Goal: Information Seeking & Learning: Learn about a topic

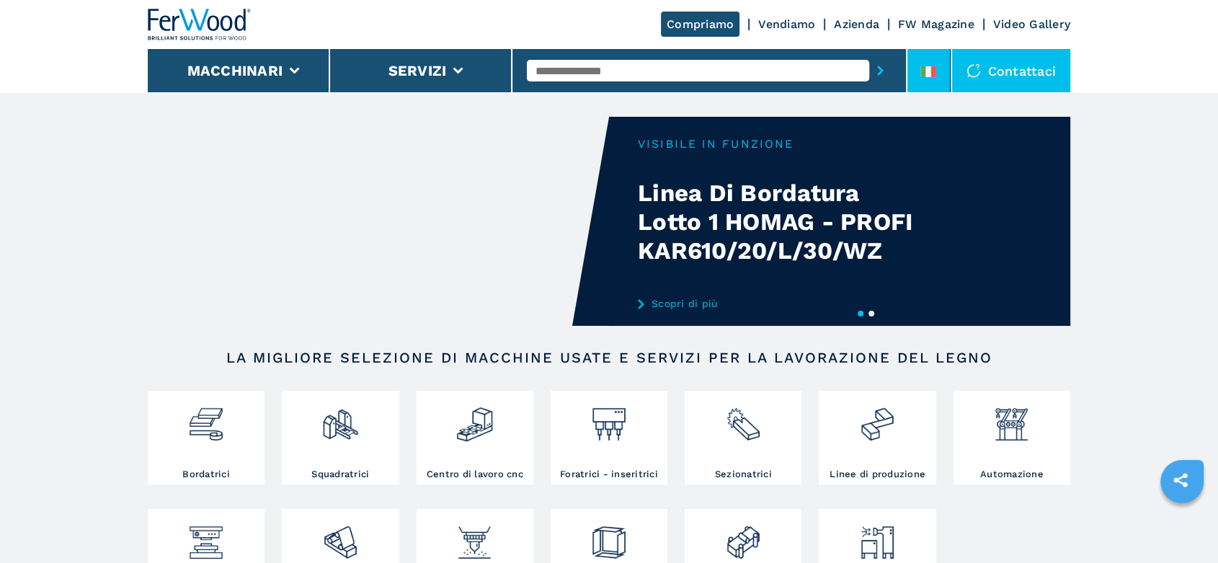
click at [924, 56] on li at bounding box center [929, 70] width 43 height 43
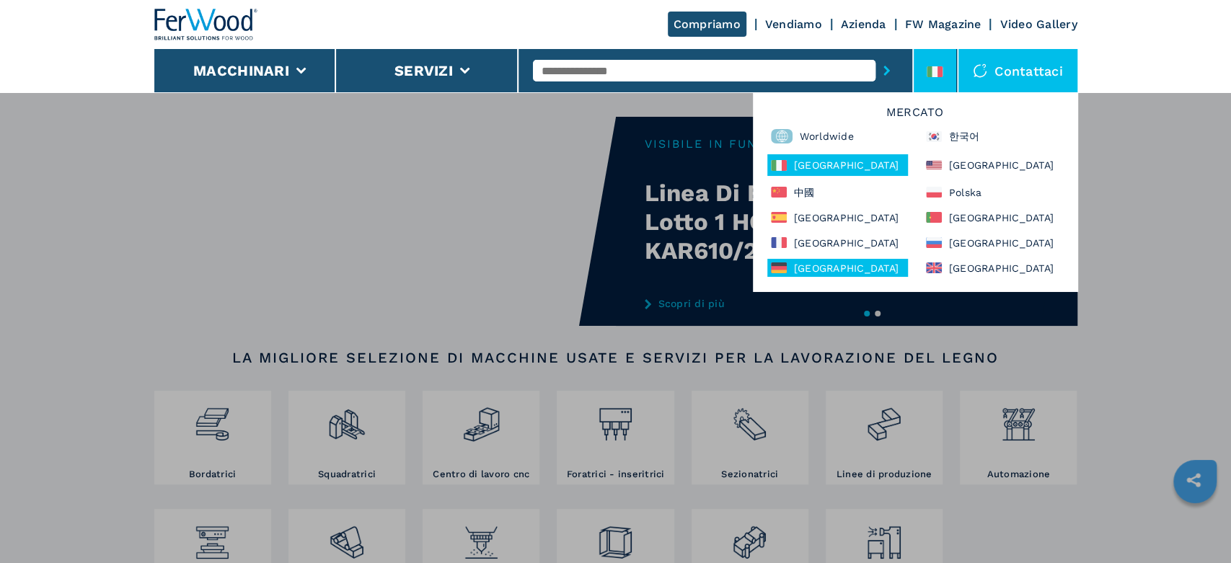
click at [810, 273] on div "[GEOGRAPHIC_DATA]" at bounding box center [837, 268] width 141 height 18
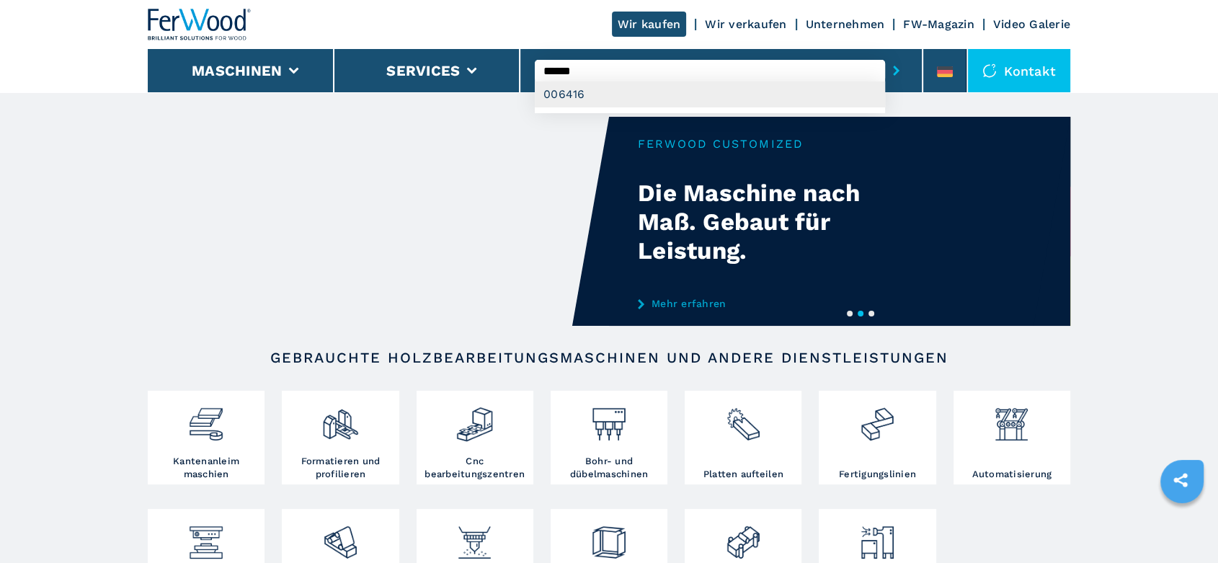
type input "******"
click at [562, 99] on div "006416" at bounding box center [710, 94] width 350 height 26
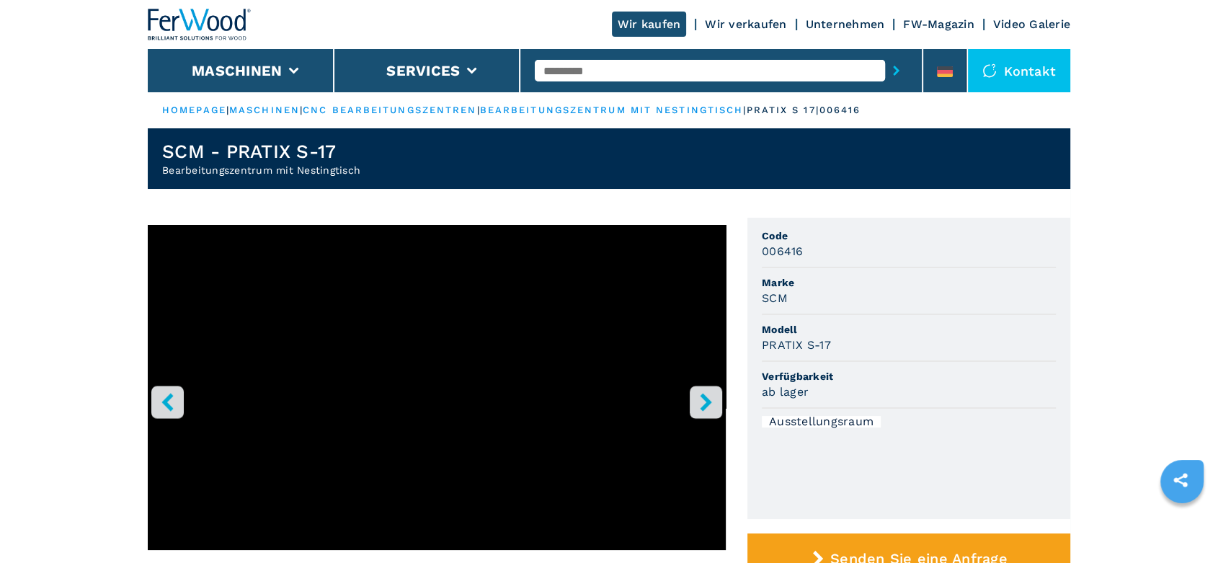
scroll to position [320, 0]
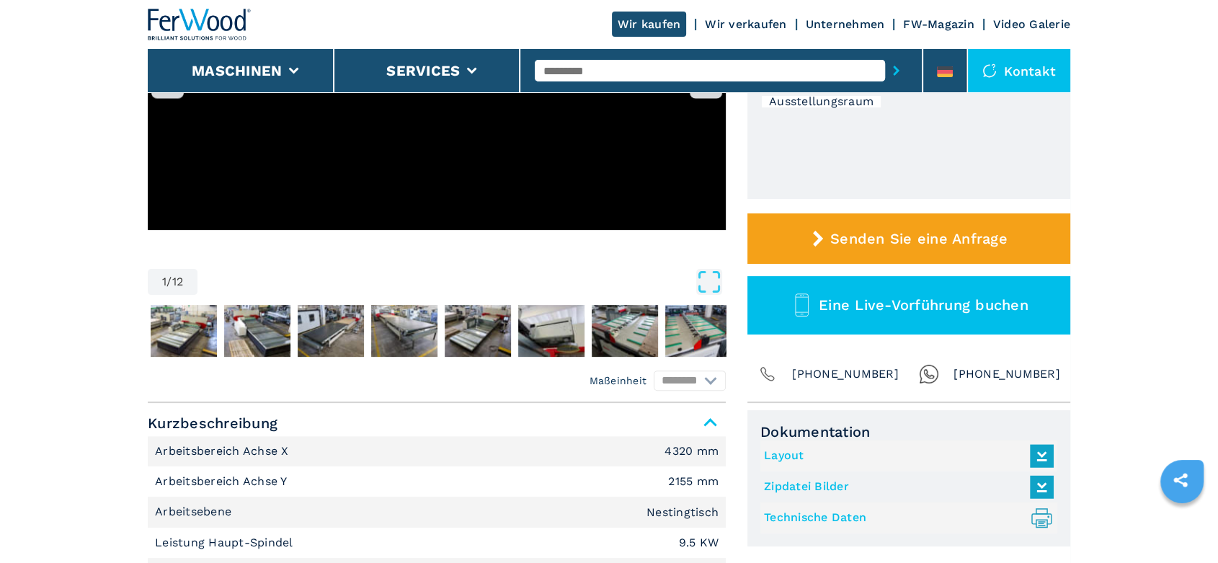
click at [814, 518] on link "Technische Daten .prefix__st0{stroke-linecap:round;stroke-linejoin:round}.prefi…" at bounding box center [905, 518] width 283 height 24
click at [571, 74] on input "text" at bounding box center [710, 71] width 350 height 22
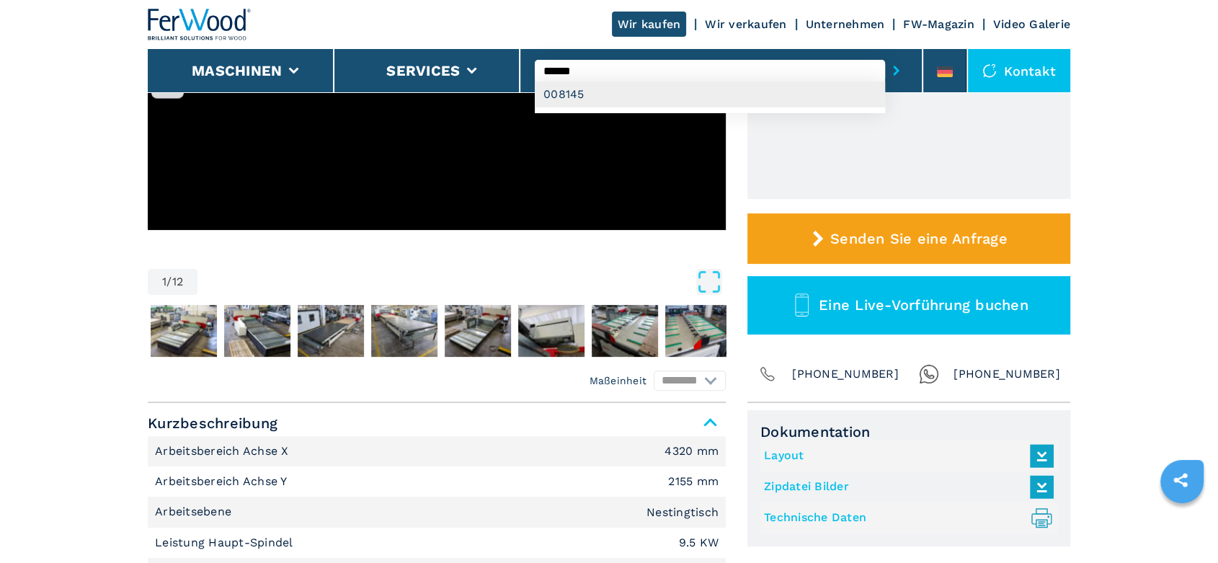
type input "******"
click at [575, 97] on div "008145" at bounding box center [710, 94] width 350 height 26
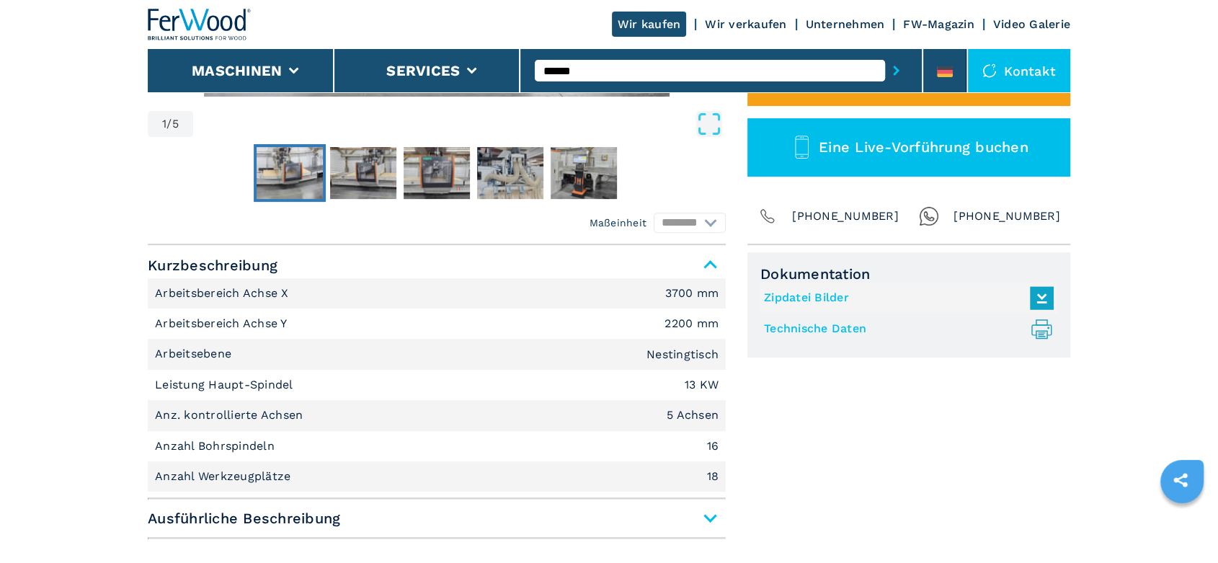
scroll to position [480, 0]
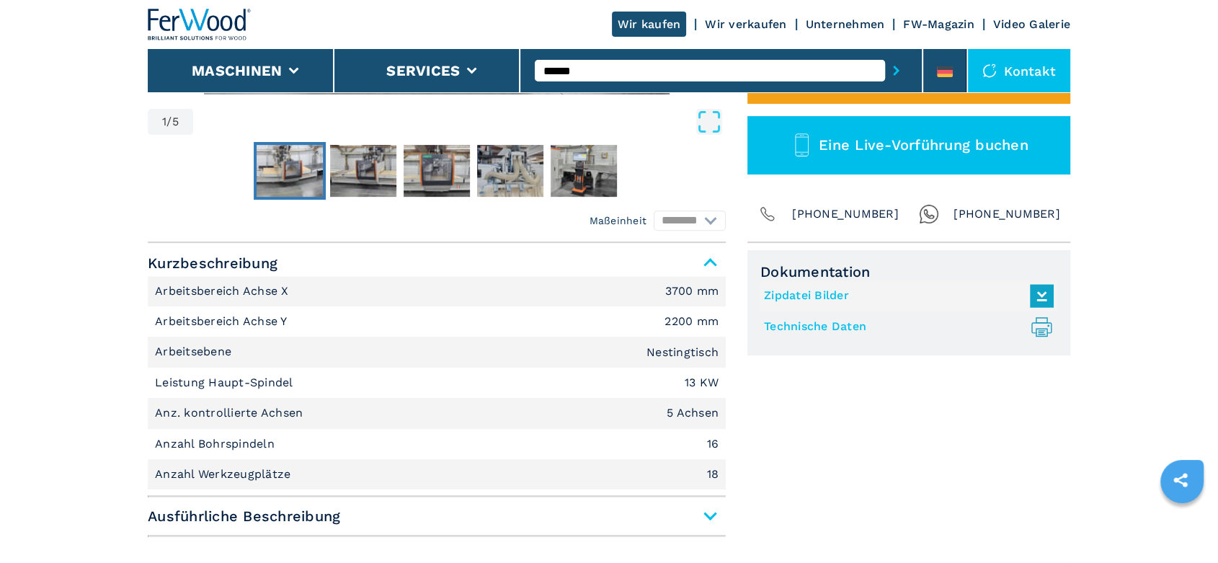
click at [815, 327] on link "Technische Daten .prefix__st0{stroke-linecap:round;stroke-linejoin:round}.prefi…" at bounding box center [905, 327] width 283 height 24
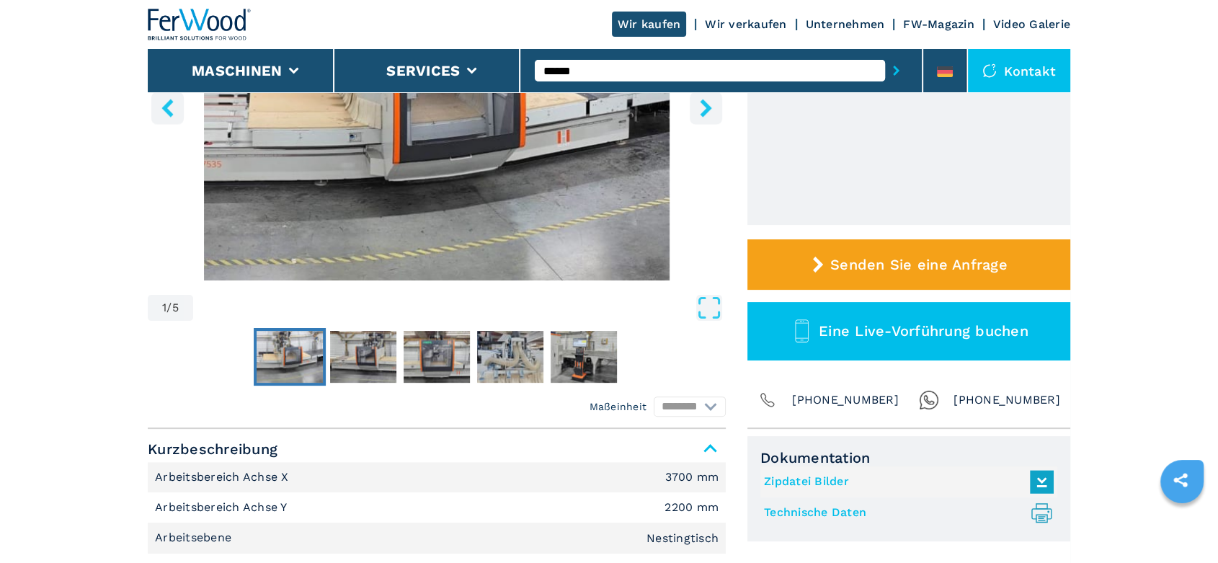
scroll to position [80, 0]
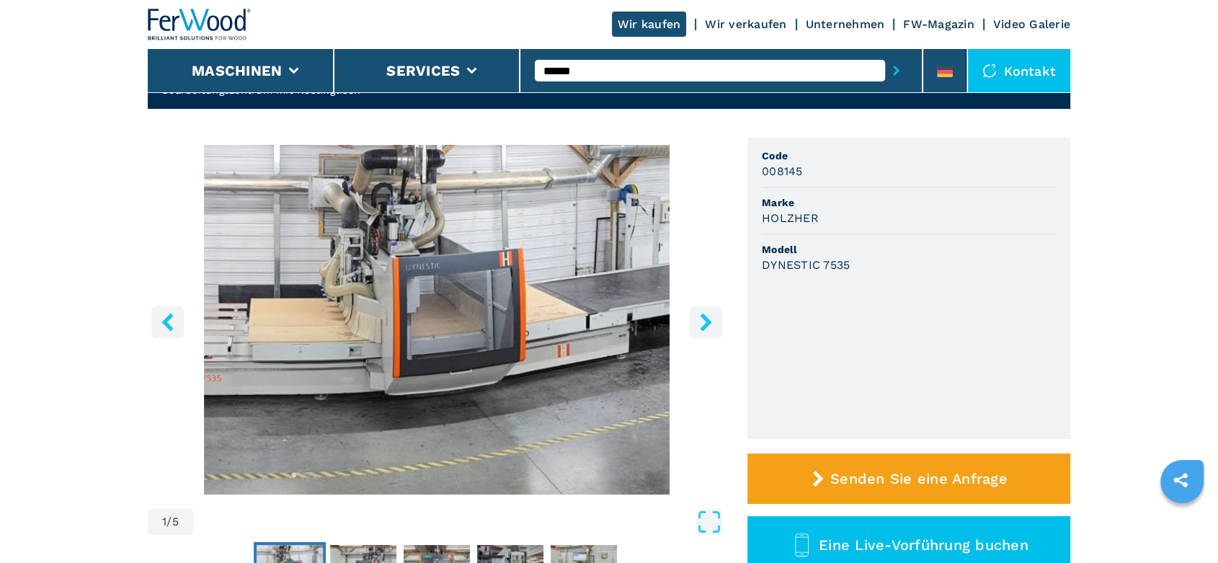
click at [704, 319] on icon "right-button" at bounding box center [706, 322] width 12 height 18
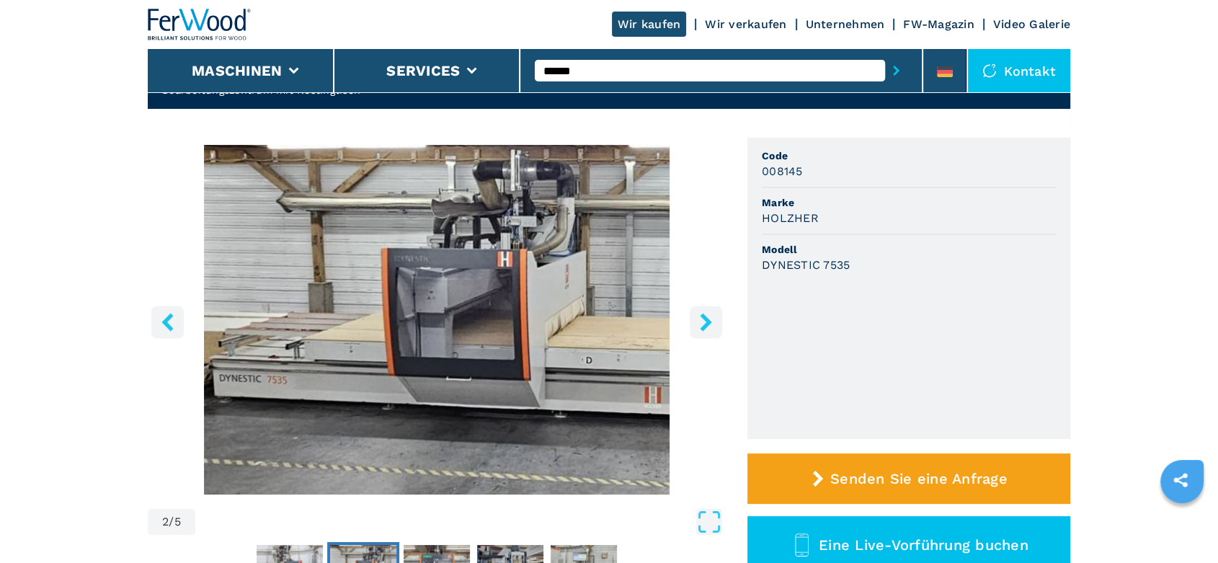
click at [704, 319] on icon "right-button" at bounding box center [706, 322] width 12 height 18
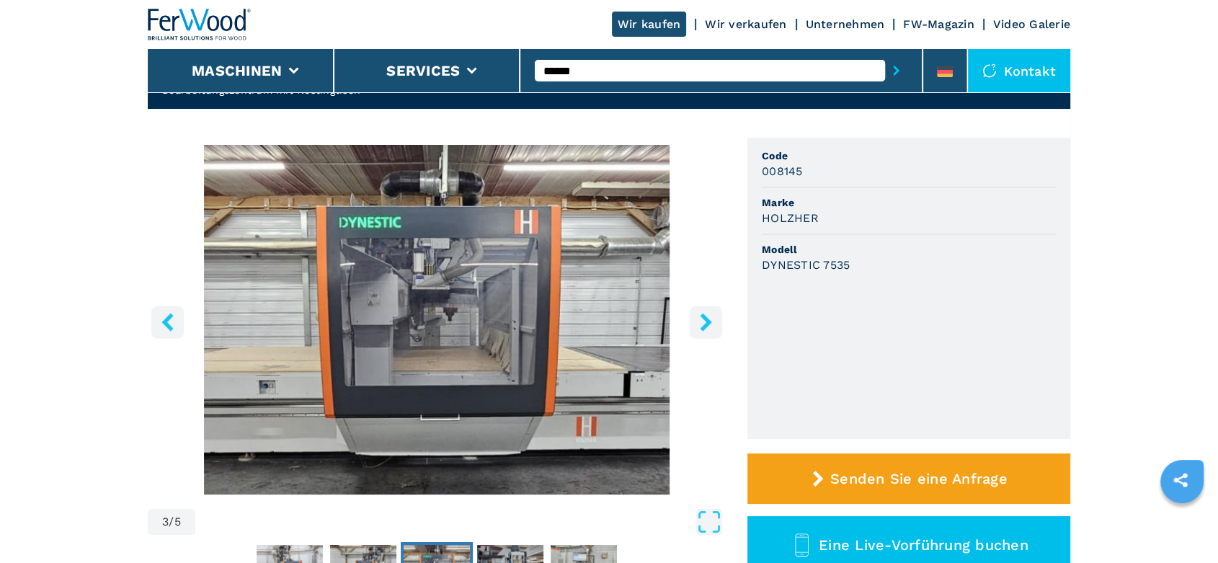
click at [704, 319] on icon "right-button" at bounding box center [706, 322] width 12 height 18
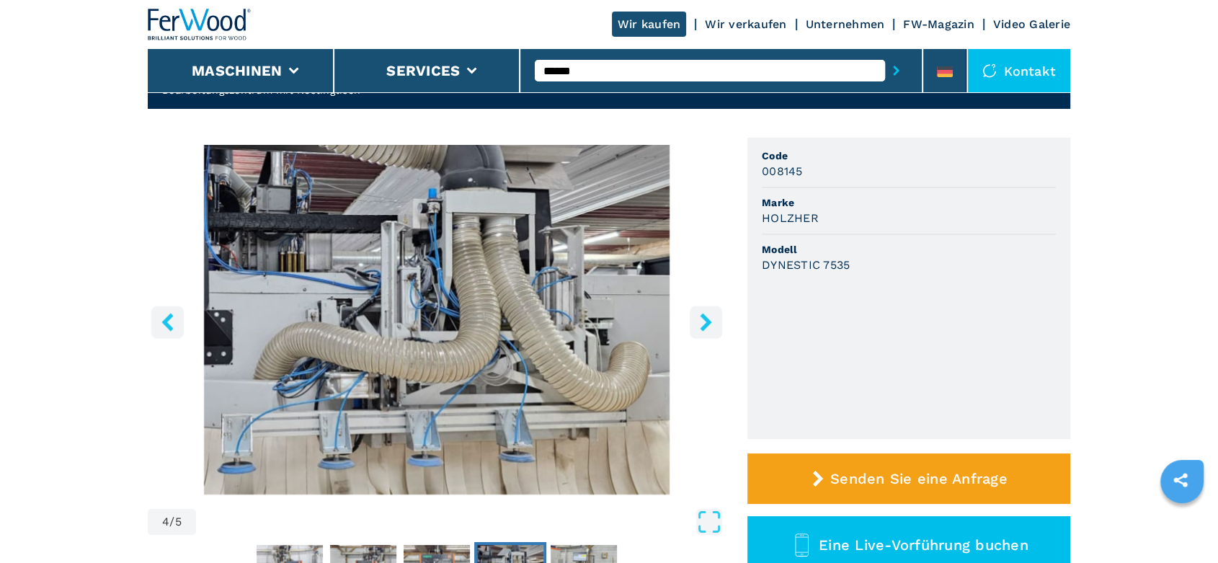
click at [704, 319] on icon "right-button" at bounding box center [706, 322] width 12 height 18
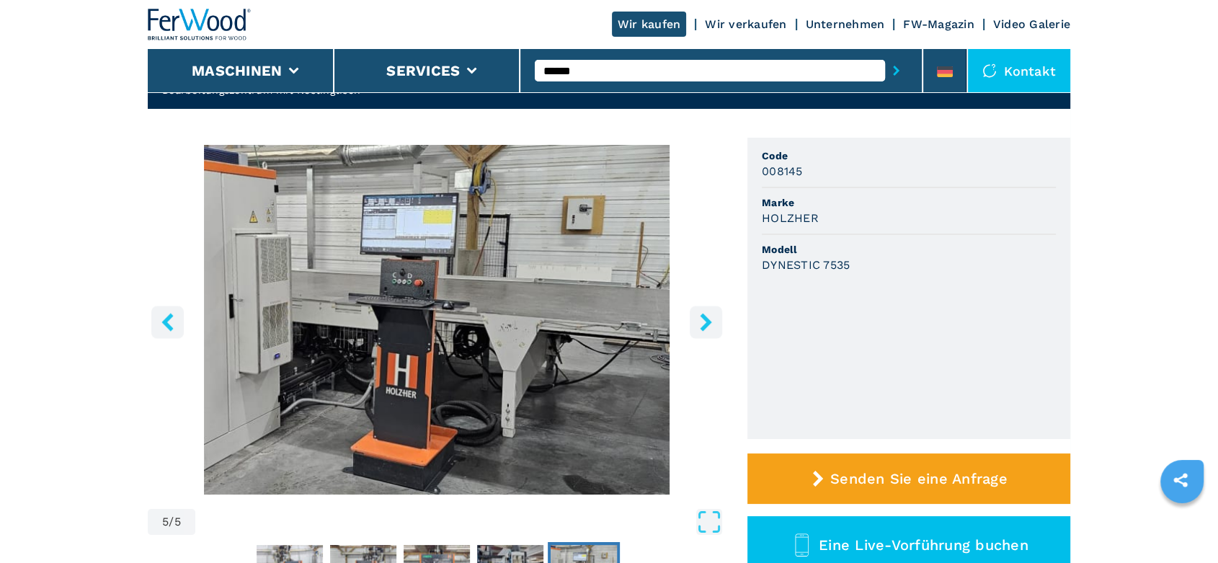
click at [704, 319] on icon "right-button" at bounding box center [706, 322] width 12 height 18
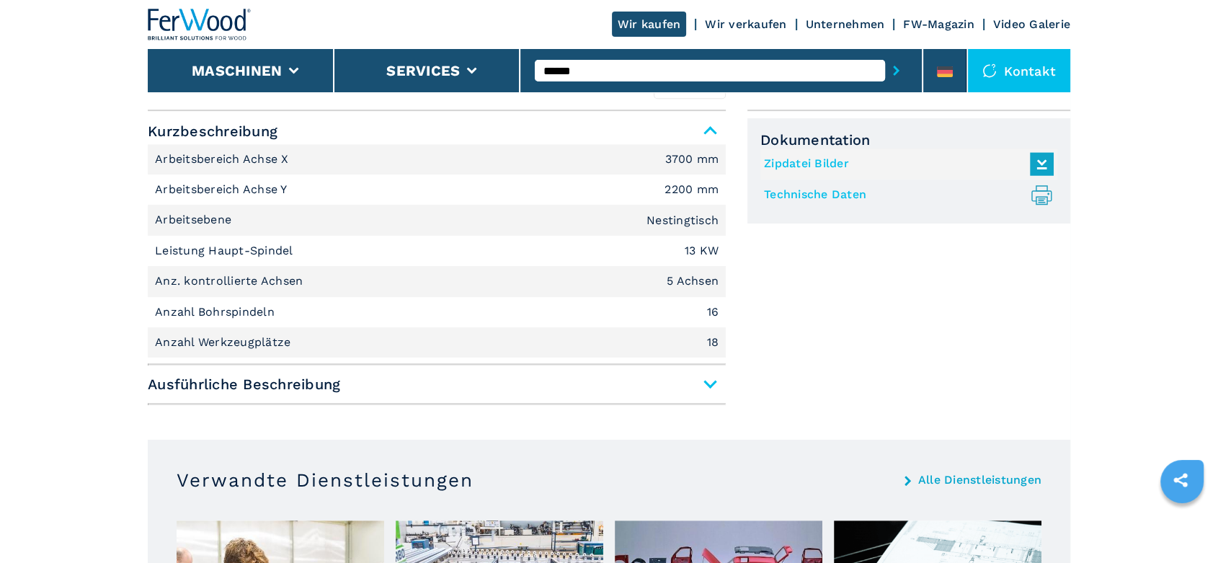
scroll to position [640, 0]
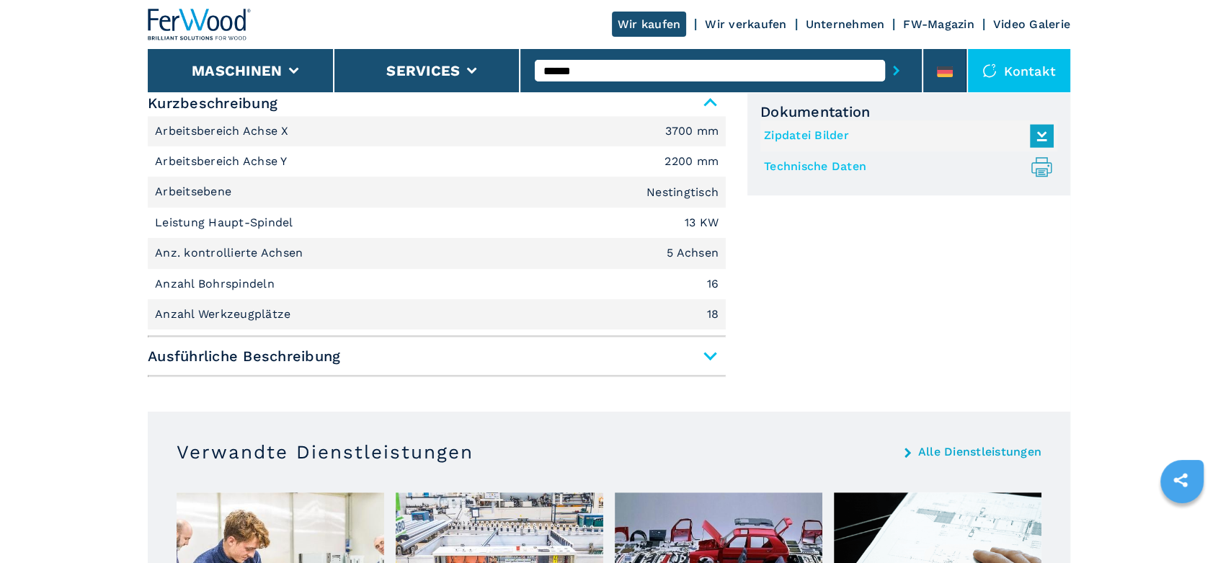
click at [705, 355] on span "Ausführliche Beschreibung" at bounding box center [437, 356] width 578 height 26
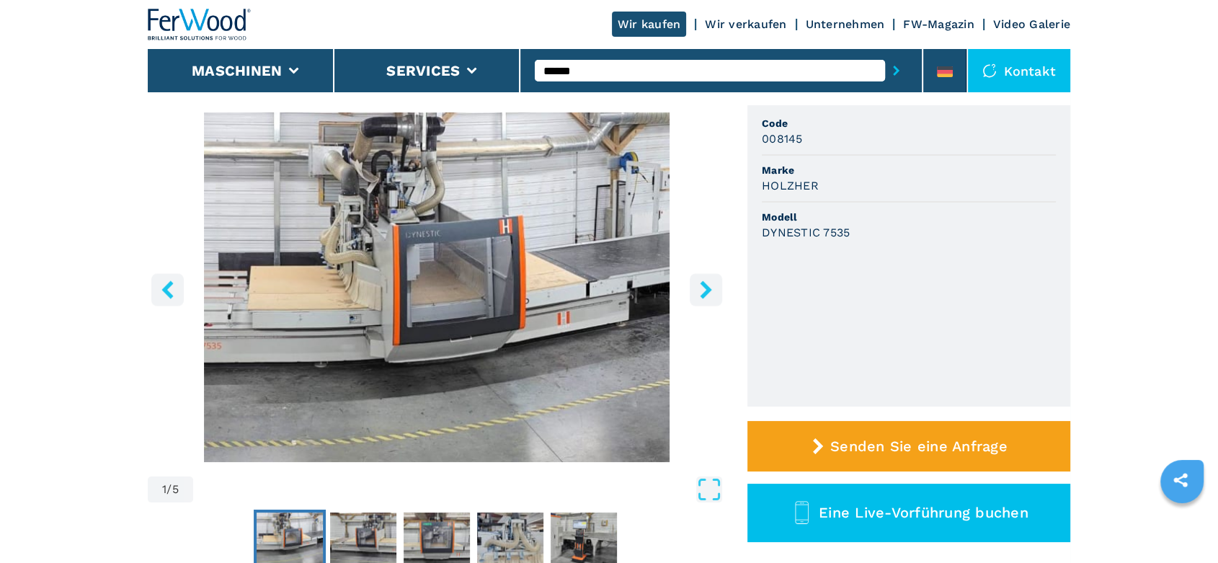
scroll to position [0, 0]
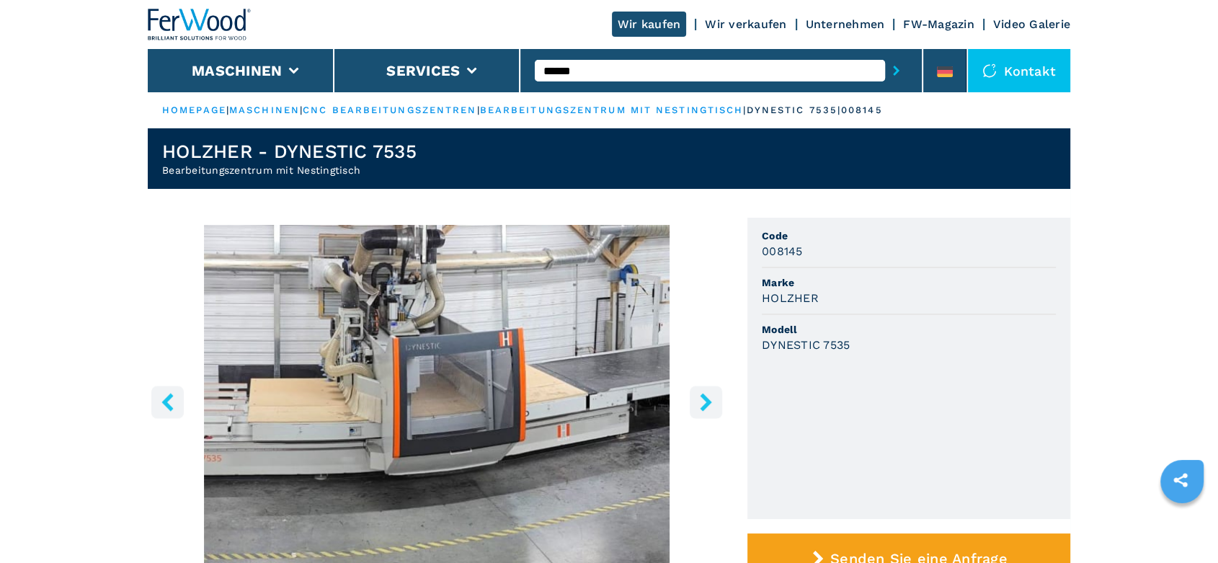
click at [699, 399] on icon "right-button" at bounding box center [706, 402] width 18 height 18
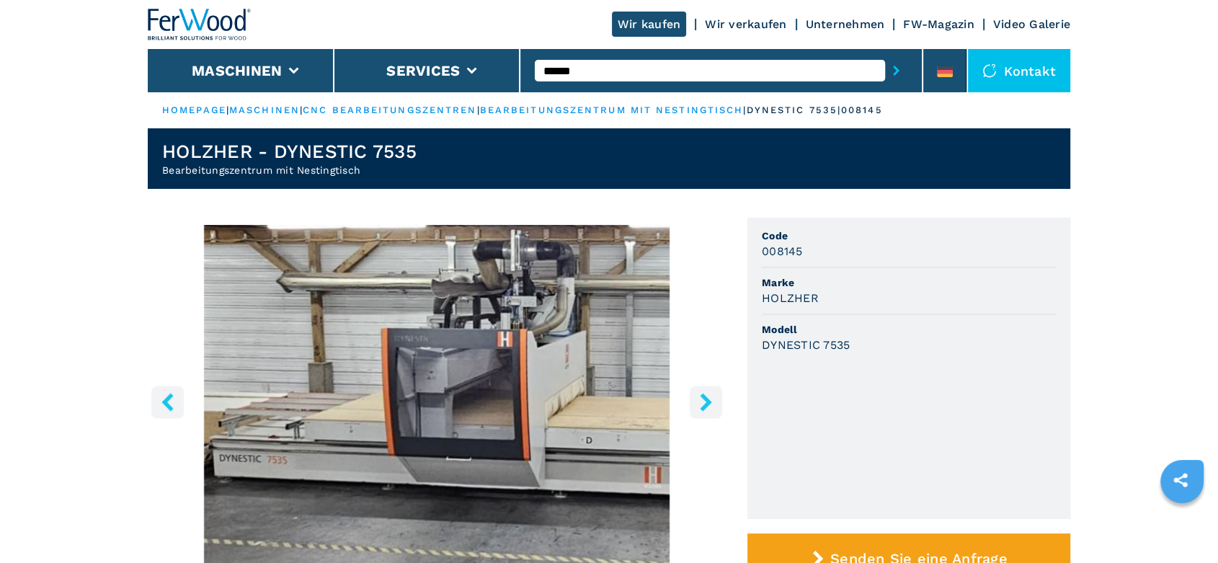
click at [699, 399] on icon "right-button" at bounding box center [706, 402] width 18 height 18
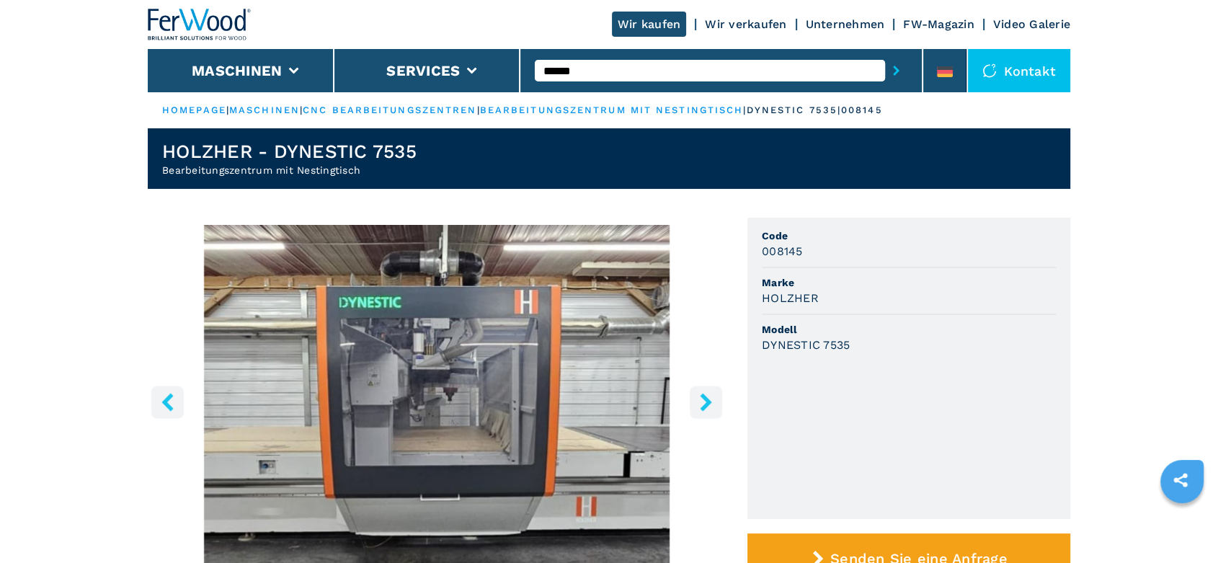
click at [699, 399] on icon "right-button" at bounding box center [706, 402] width 18 height 18
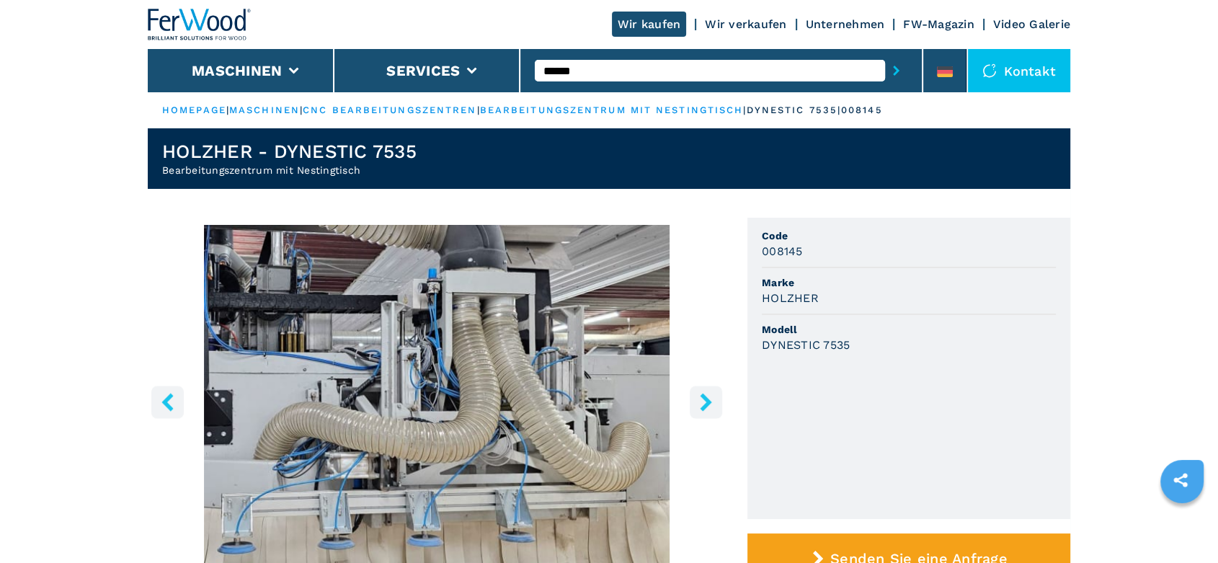
click at [699, 399] on icon "right-button" at bounding box center [706, 402] width 18 height 18
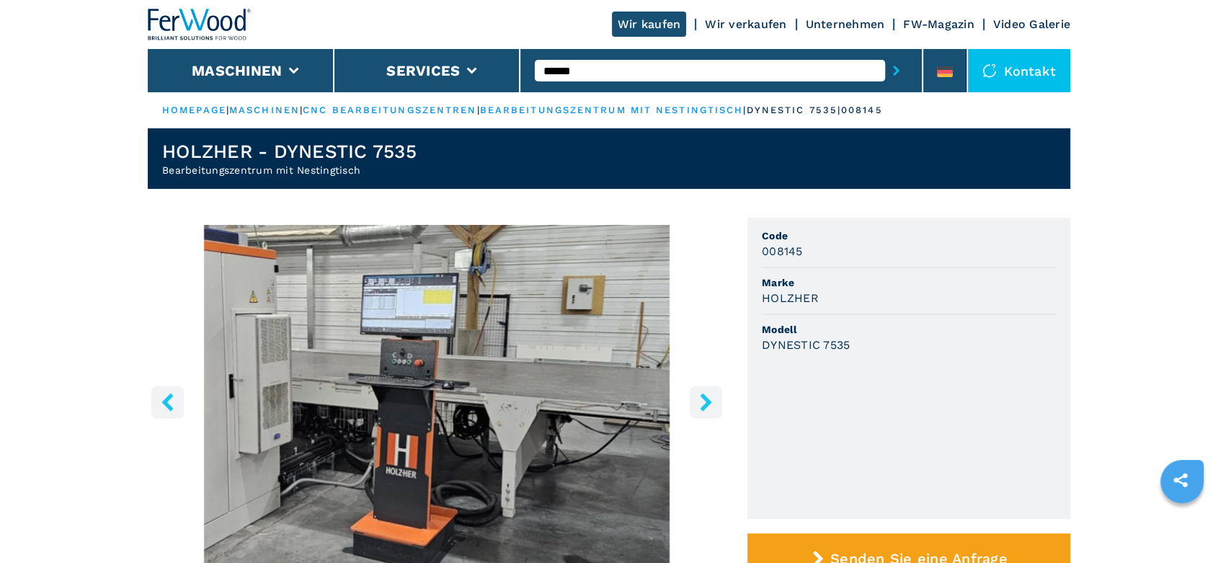
click at [699, 399] on icon "right-button" at bounding box center [706, 402] width 18 height 18
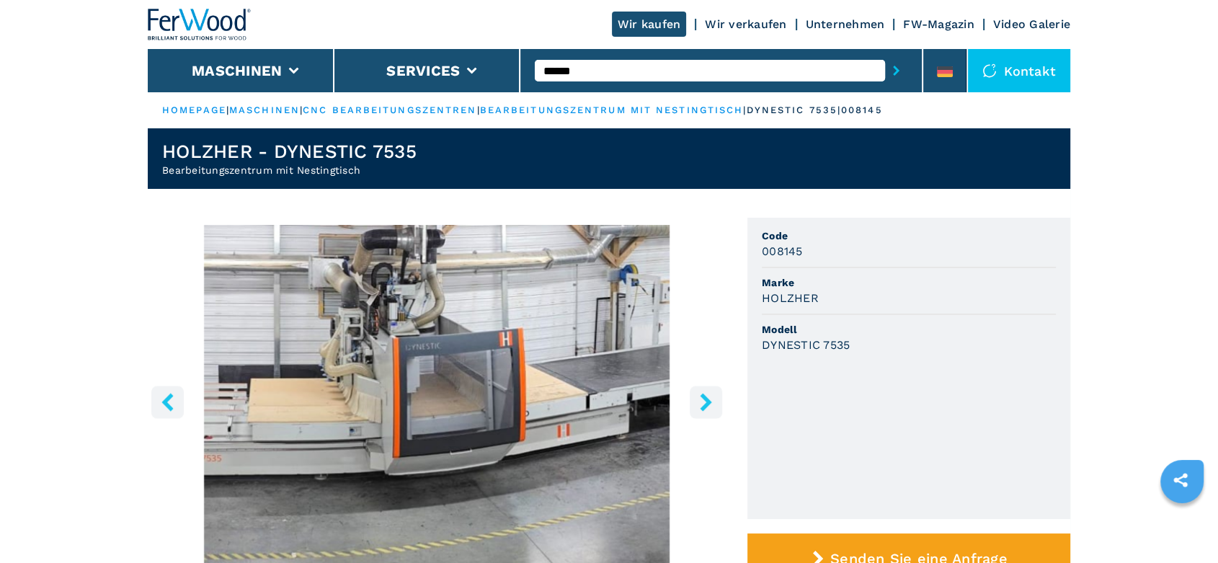
click at [699, 399] on icon "right-button" at bounding box center [706, 402] width 18 height 18
